Goal: Task Accomplishment & Management: Complete application form

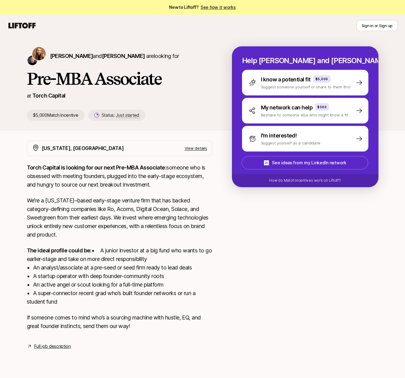
click at [119, 260] on p "The ideal profile could be: • A junior investor at a big fund who wants to go e…" at bounding box center [119, 276] width 185 height 60
click at [68, 241] on div "Torch Capital is looking for our next Pre-MBA Associate: someone who is obsesse…" at bounding box center [119, 251] width 185 height 175
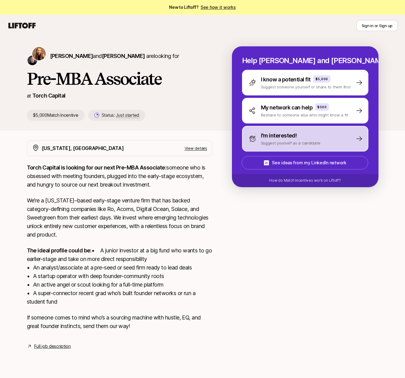
click at [333, 136] on div "I'm interested! Suggest yourself as a candidate" at bounding box center [305, 139] width 126 height 26
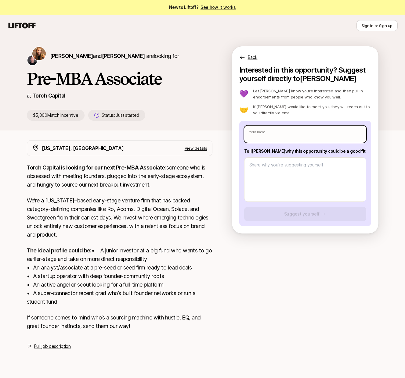
click at [266, 138] on input "text" at bounding box center [305, 134] width 122 height 17
type input "[PERSON_NAME]"
type textarea "x"
type input "[PERSON_NAME]"
type textarea "x"
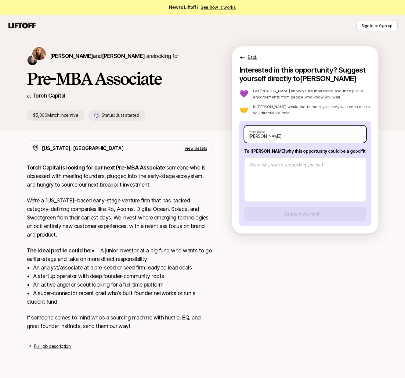
type input "[PERSON_NAME]"
click at [187, 166] on p "Torch Capital is looking for our next Pre-MBA Associate: someone who is obsesse…" at bounding box center [119, 177] width 185 height 26
click at [243, 151] on div "[PERSON_NAME] Your name Tell [PERSON_NAME] why this opportunity could be a good…" at bounding box center [305, 174] width 132 height 106
click at [113, 179] on p "Torch Capital is looking for our next Pre-MBA Associate: someone who is obsesse…" at bounding box center [119, 177] width 185 height 26
click at [203, 207] on p "We’re a [US_STATE]–based early-stage venture firm that has backed category-defi…" at bounding box center [119, 217] width 185 height 43
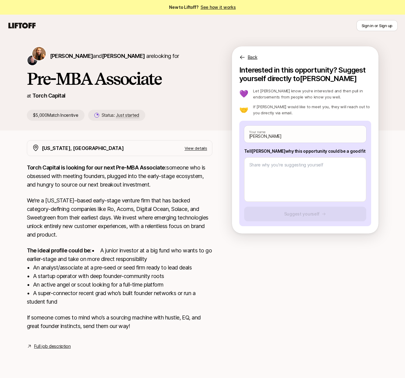
click at [197, 216] on p "We’re a [US_STATE]–based early-stage venture firm that has backed category-defi…" at bounding box center [119, 217] width 185 height 43
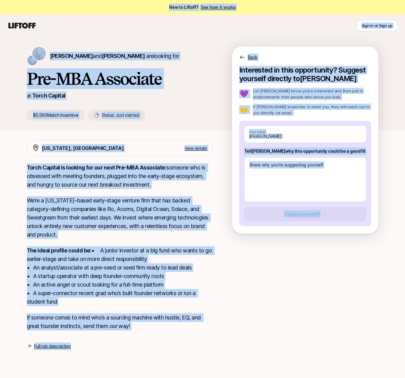
copy main "Lor ip Dolorsi? Ame con ad elits Doei te in Utla et Dolo ma al Enim ad Minim Ve…"
click at [197, 216] on p "We’re a [US_STATE]–based early-stage venture firm that has backed category-defi…" at bounding box center [119, 217] width 185 height 43
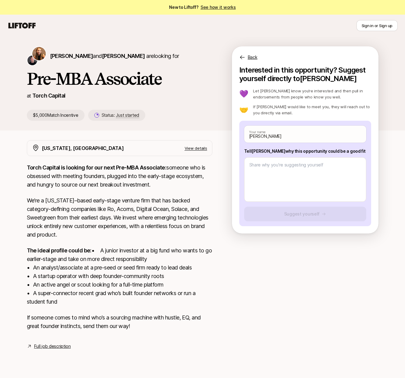
click at [174, 256] on p "The ideal profile could be: • A junior investor at a big fund who wants to go e…" at bounding box center [119, 276] width 185 height 60
type textarea "x"
click at [297, 170] on textarea at bounding box center [305, 179] width 122 height 45
paste textarea "Thesis: I’m most excited about how AI + automation are unlocking financial well…"
type textarea "Thesis: I’m most excited about how AI + automation are unlocking financial well…"
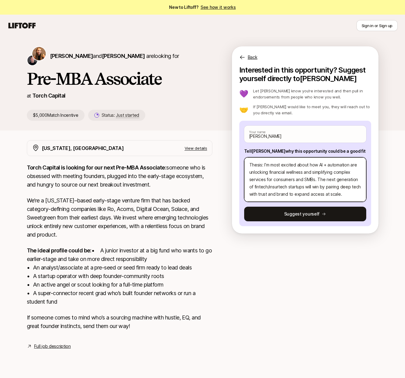
click at [261, 165] on textarea "Thesis: I’m most excited about how AI + automation are unlocking financial well…" at bounding box center [305, 179] width 122 height 45
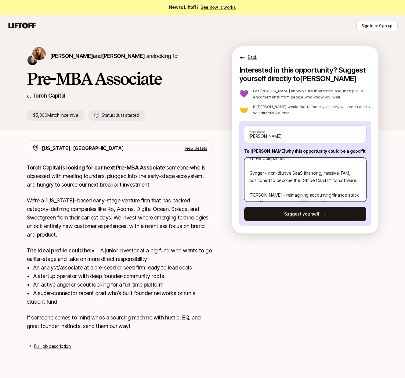
scroll to position [59, 0]
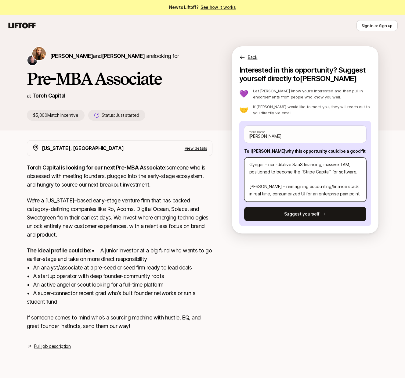
click at [257, 175] on textarea "Thesis: I’m most excited about how AI + automation are unlocking financial well…" at bounding box center [305, 179] width 122 height 45
type textarea "x"
type textarea "Thesis: I’m most excited about how AI + automation are unlocking financial well…"
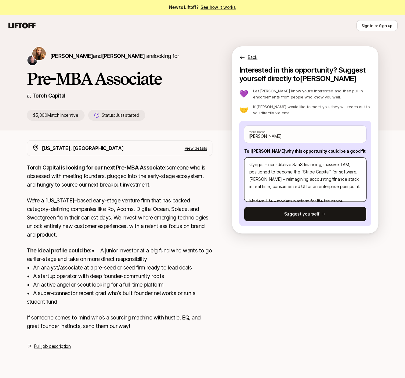
scroll to position [52, 0]
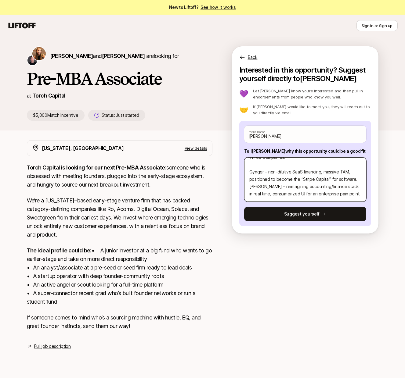
type textarea "x"
type textarea "Thesis: I’m most excited about how AI + automation are unlocking financial well…"
type textarea "x"
type textarea "Thesis: I’m most excited about how AI + automation are unlocking financial well…"
type textarea "x"
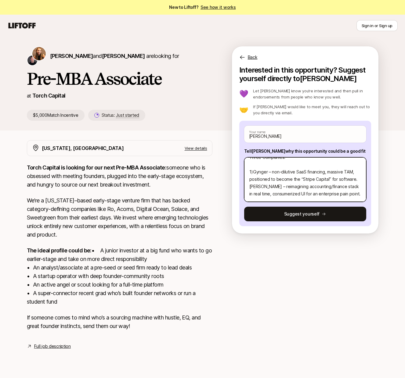
type textarea "Thesis: I’m most excited about how AI + automation are unlocking financial well…"
type textarea "x"
type textarea "Thesis: I’m most excited about how AI + automation are unlocking financial well…"
type textarea "x"
type textarea "Thesis: I’m most excited about how AI + automation are unlocking financial well…"
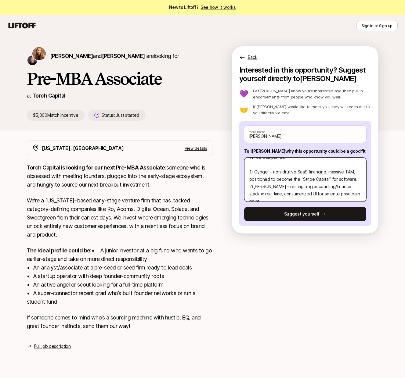
type textarea "x"
type textarea "Thesis: I’m most excited about how AI + automation are unlocking financial well…"
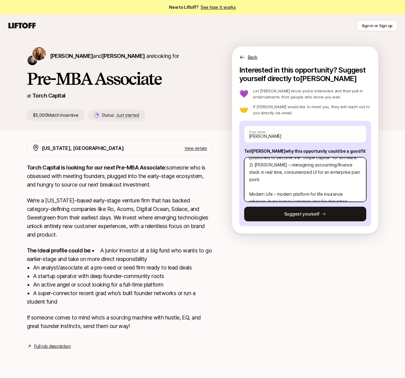
type textarea "x"
type textarea "Thesis: I’m most excited about how AI + automation are unlocking financial well…"
type textarea "x"
type textarea "Thesis: I’m most excited about how AI + automation are unlocking financial well…"
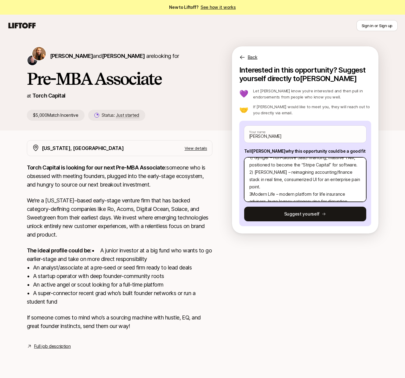
type textarea "x"
type textarea "Thesis: I’m most excited about how AI + automation are unlocking financial well…"
type textarea "x"
type textarea "Thesis: I’m most excited about how AI + automation are unlocking financial well…"
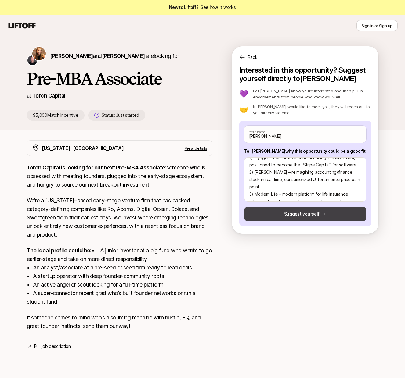
click at [283, 214] on button "Suggest yourself" at bounding box center [305, 214] width 122 height 15
type textarea "x"
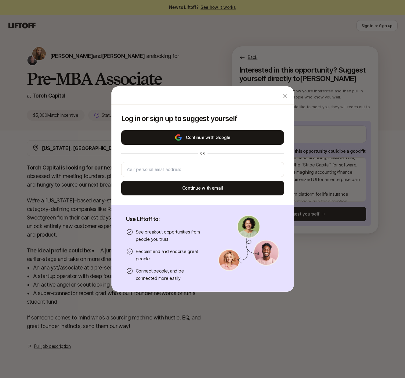
click at [199, 139] on button "Continue with Google" at bounding box center [202, 137] width 163 height 15
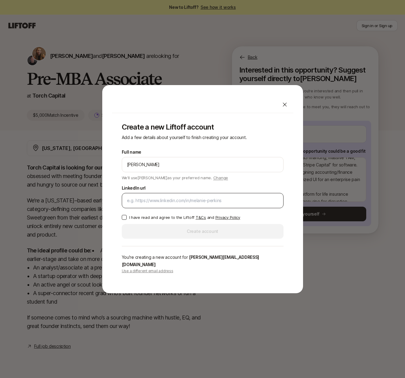
click at [162, 201] on input "LinkedIn url" at bounding box center [202, 200] width 151 height 7
type input "[DOMAIN_NAME][URL]"
click at [151, 221] on p "I have read and agree to the Liftoff T&Cs and Privacy Policy" at bounding box center [184, 217] width 111 height 6
click at [127, 220] on button "I have read and agree to the Liftoff T&Cs and Privacy Policy" at bounding box center [124, 217] width 5 height 5
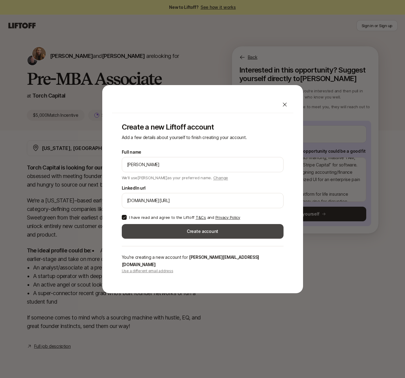
click at [154, 236] on button "Create account" at bounding box center [203, 231] width 162 height 15
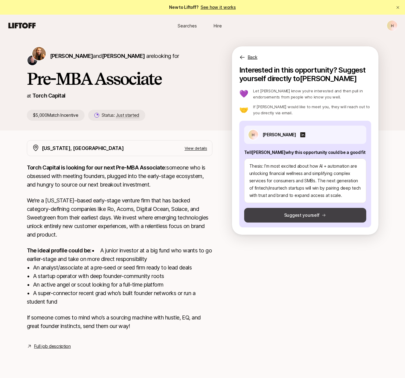
click at [296, 212] on button "Suggest yourself" at bounding box center [305, 215] width 122 height 15
type textarea "x"
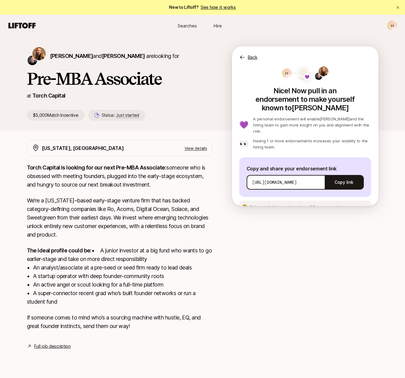
click at [63, 350] on link "Full job description" at bounding box center [52, 346] width 37 height 7
click at [341, 174] on button "Copy link" at bounding box center [344, 182] width 38 height 17
click at [66, 55] on span "[PERSON_NAME]" at bounding box center [71, 56] width 43 height 6
click at [106, 58] on span "[PERSON_NAME]" at bounding box center [123, 56] width 43 height 6
